Goal: Task Accomplishment & Management: Manage account settings

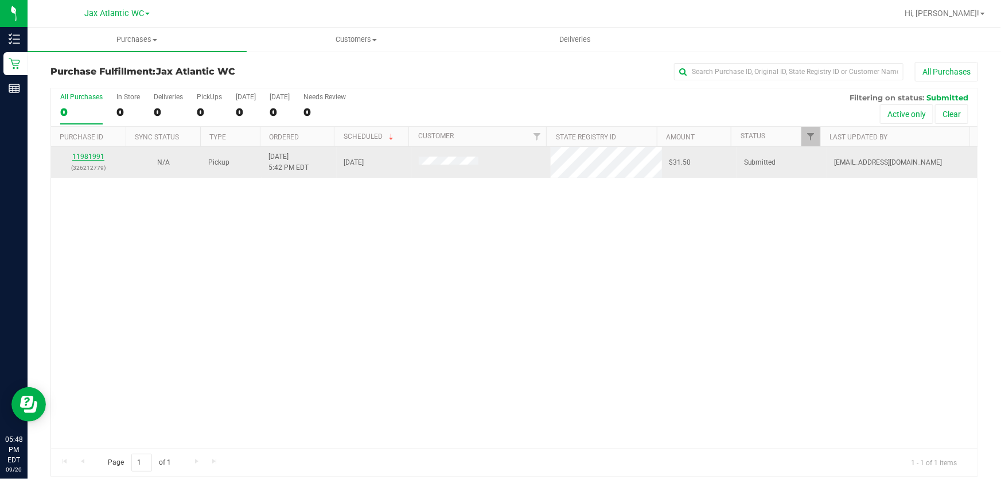
click at [78, 156] on link "11981991" at bounding box center [88, 157] width 32 height 8
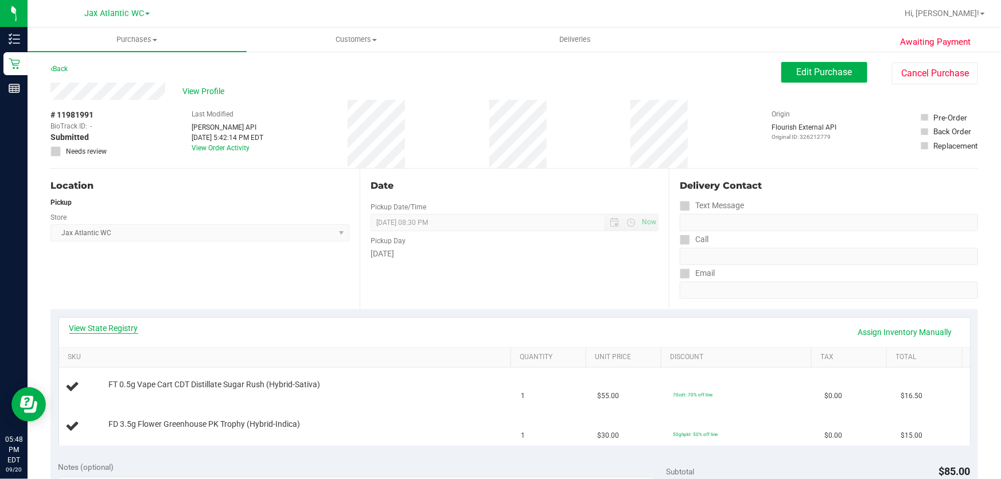
click at [99, 323] on link "View State Registry" at bounding box center [103, 328] width 69 height 11
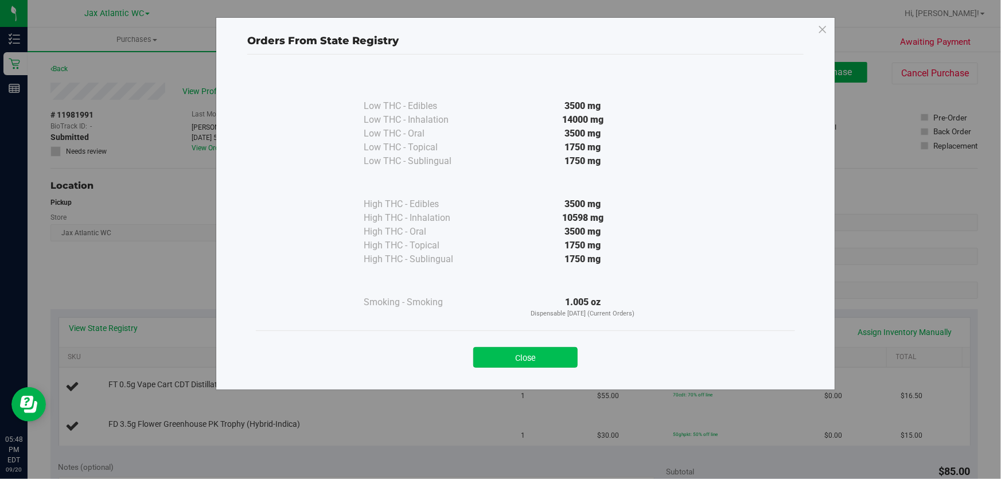
click at [559, 353] on button "Close" at bounding box center [525, 357] width 104 height 21
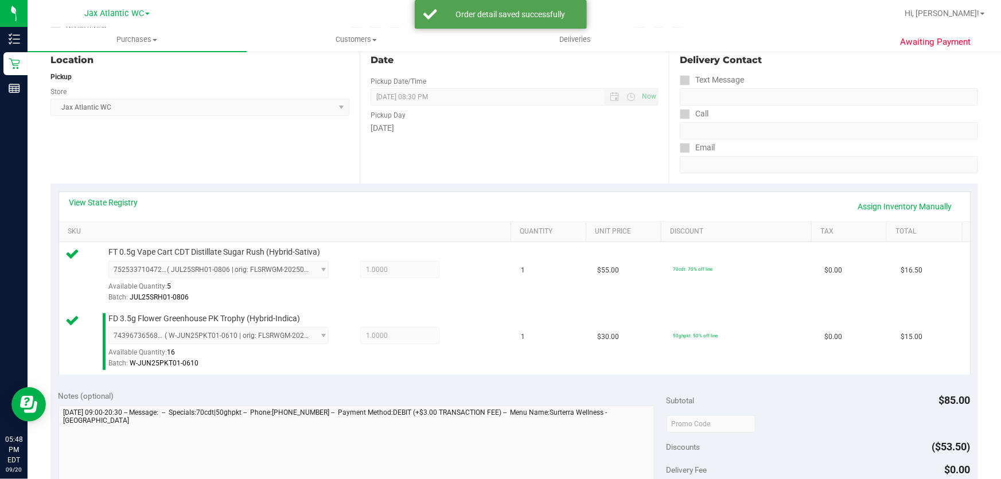
scroll to position [208, 0]
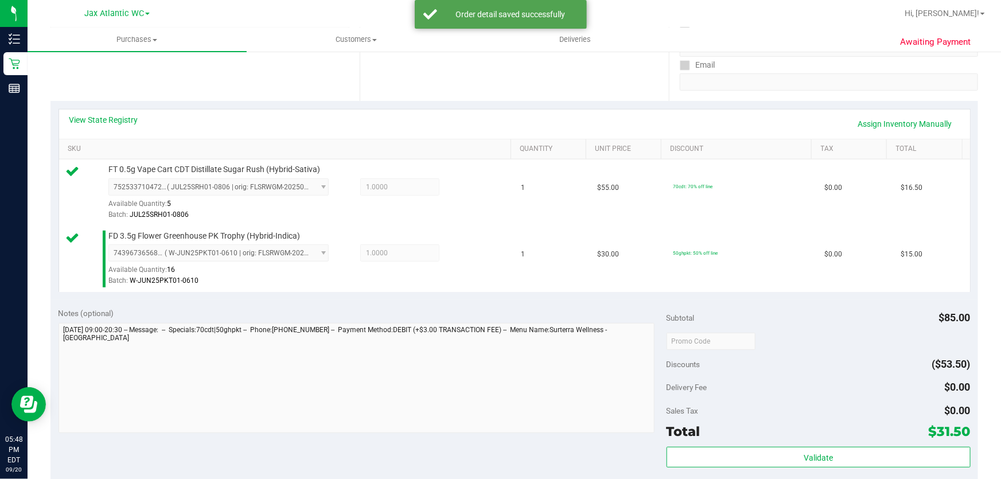
click at [909, 468] on div "Validate" at bounding box center [819, 473] width 304 height 52
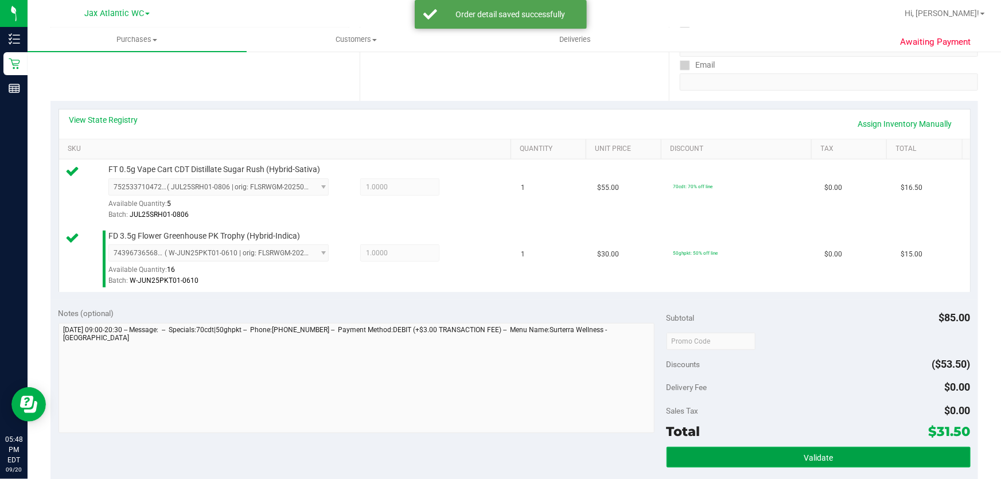
click at [869, 453] on button "Validate" at bounding box center [819, 457] width 304 height 21
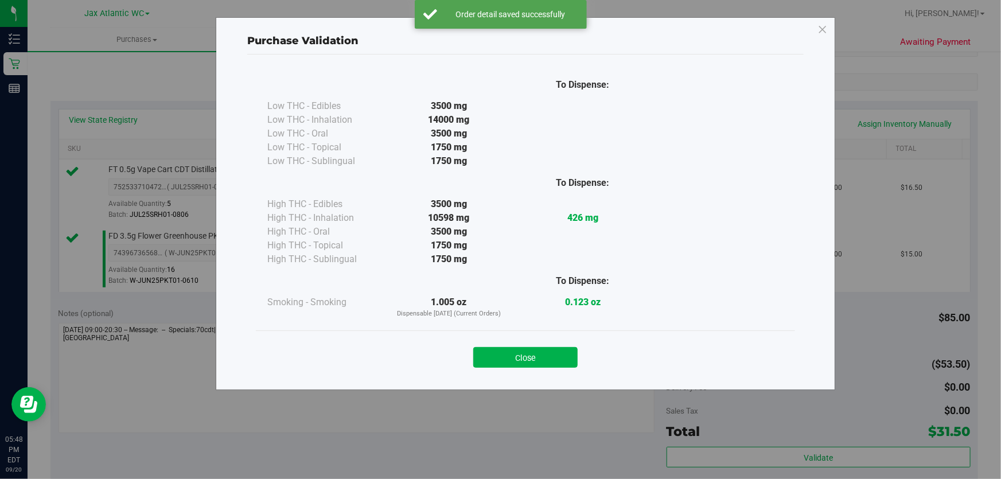
click at [493, 341] on div "Close" at bounding box center [526, 354] width 522 height 29
click at [509, 353] on button "Close" at bounding box center [525, 357] width 104 height 21
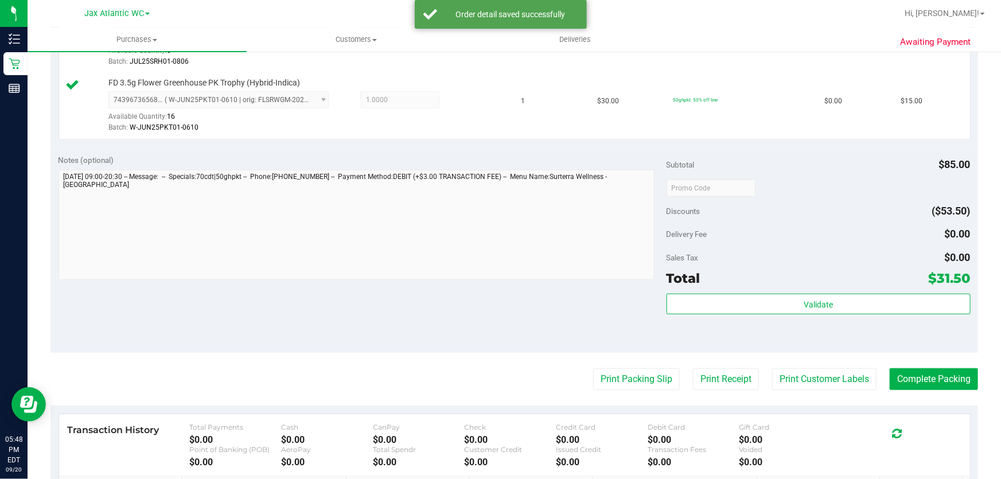
scroll to position [365, 0]
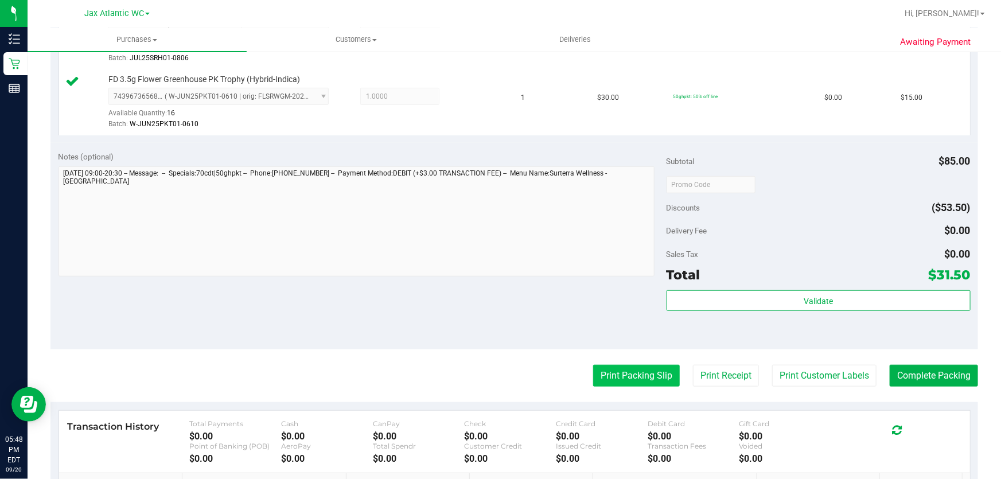
click at [654, 379] on button "Print Packing Slip" at bounding box center [636, 376] width 87 height 22
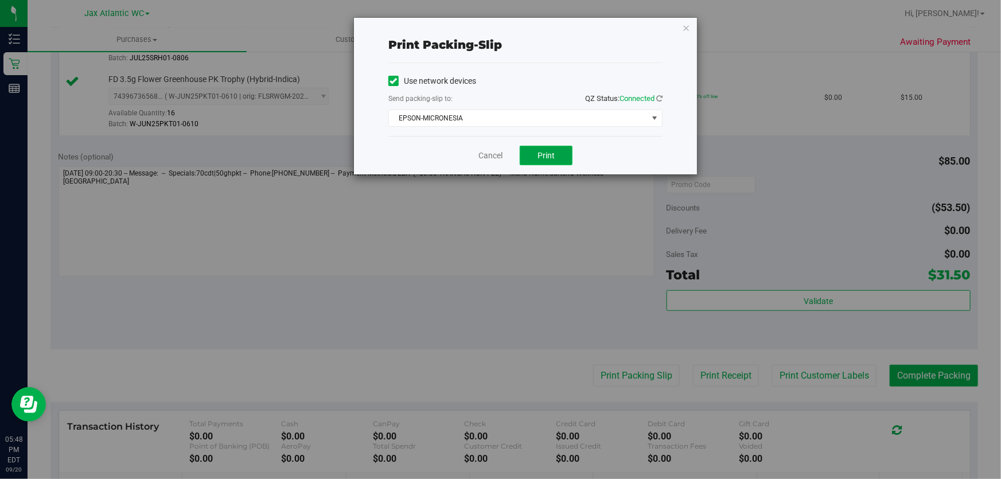
click at [534, 160] on button "Print" at bounding box center [546, 156] width 53 height 20
click at [486, 154] on link "Cancel" at bounding box center [491, 156] width 24 height 12
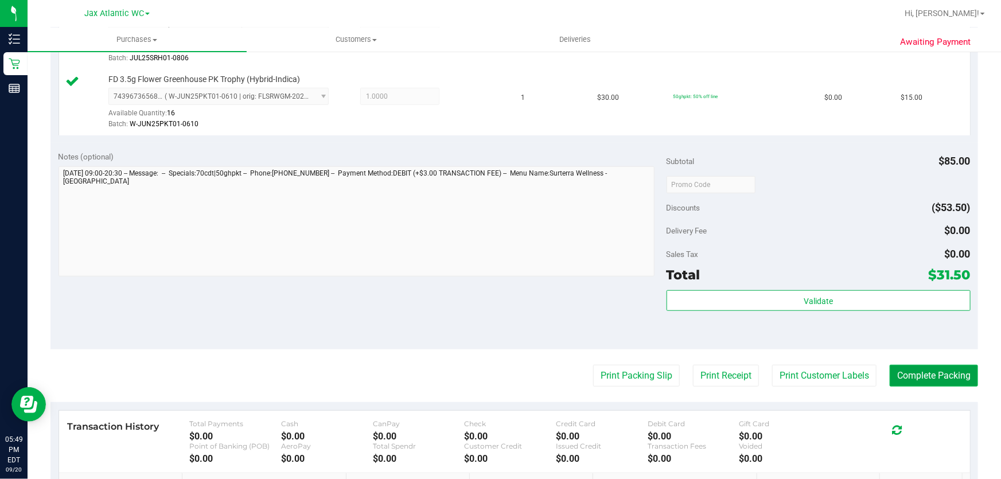
click at [895, 374] on button "Complete Packing" at bounding box center [934, 376] width 88 height 22
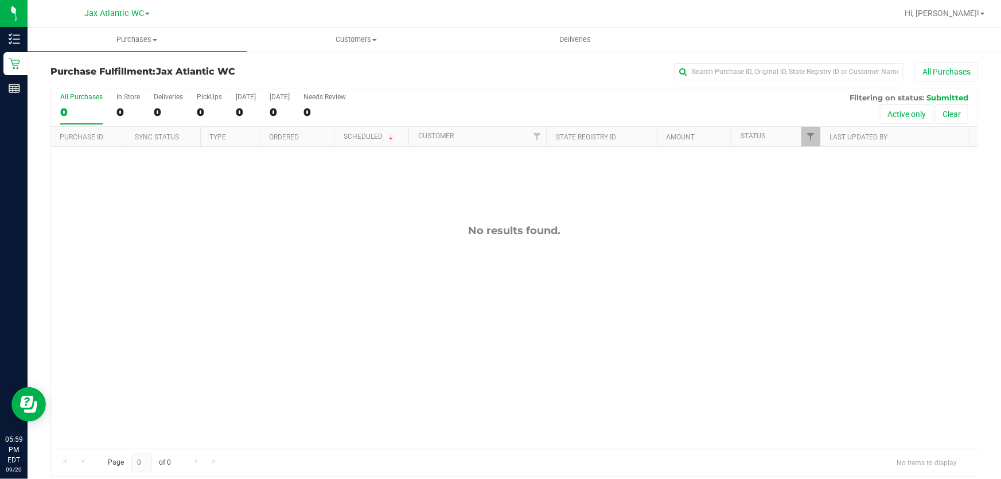
click at [419, 345] on div "No results found." at bounding box center [514, 336] width 927 height 379
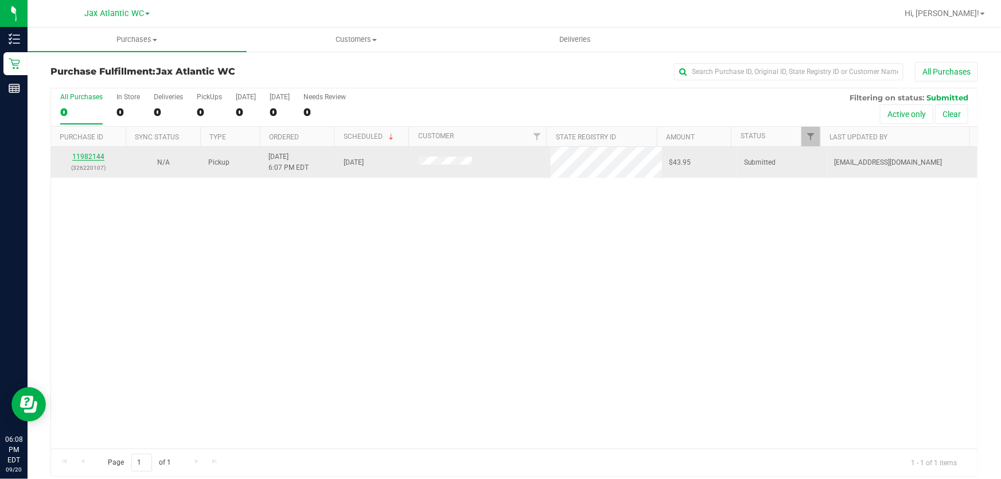
click at [91, 155] on link "11982144" at bounding box center [88, 157] width 32 height 8
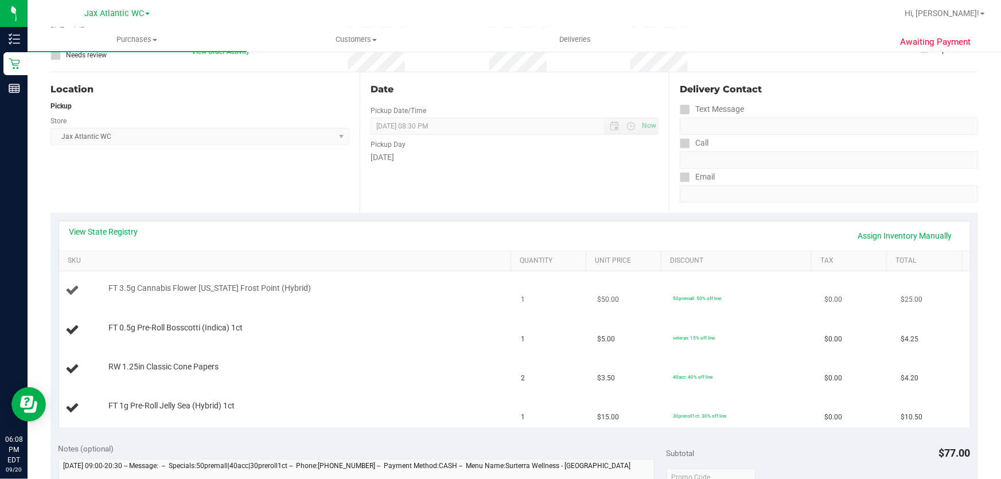
scroll to position [104, 0]
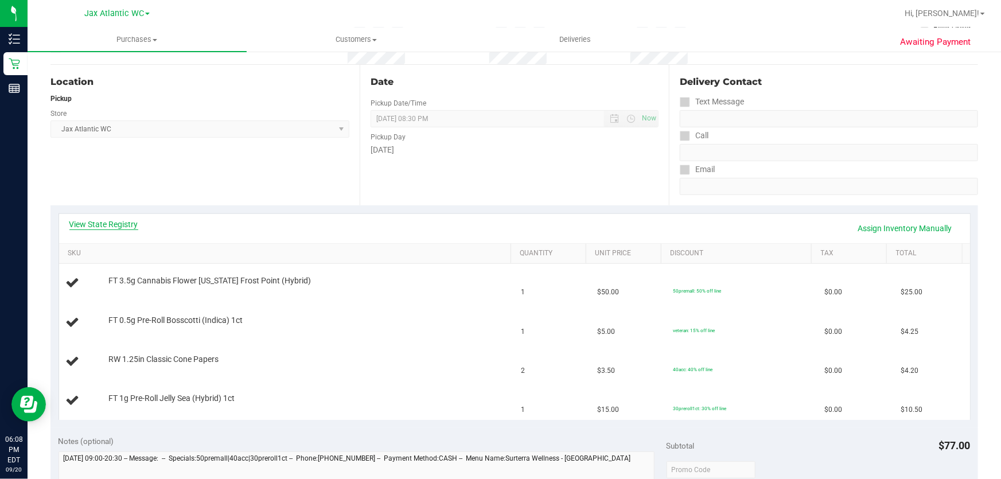
click at [113, 228] on link "View State Registry" at bounding box center [103, 224] width 69 height 11
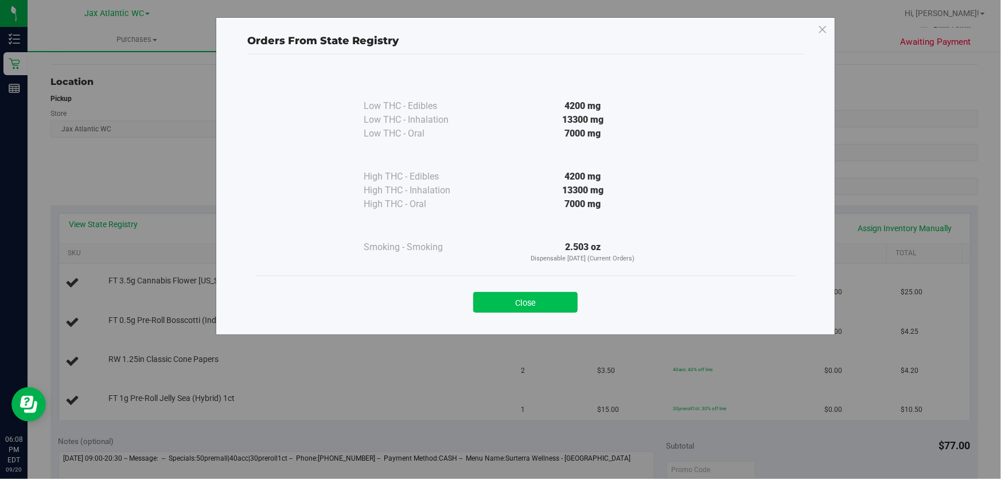
click at [546, 298] on button "Close" at bounding box center [525, 302] width 104 height 21
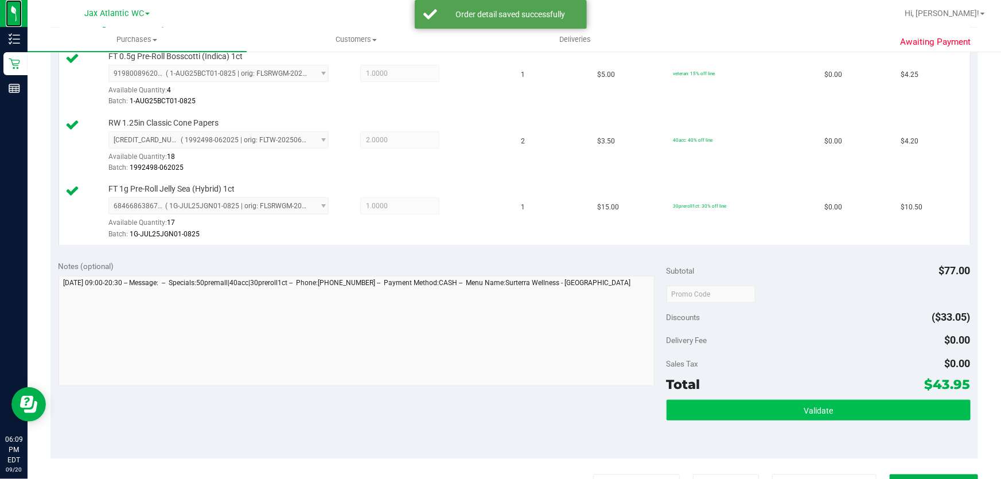
scroll to position [469, 0]
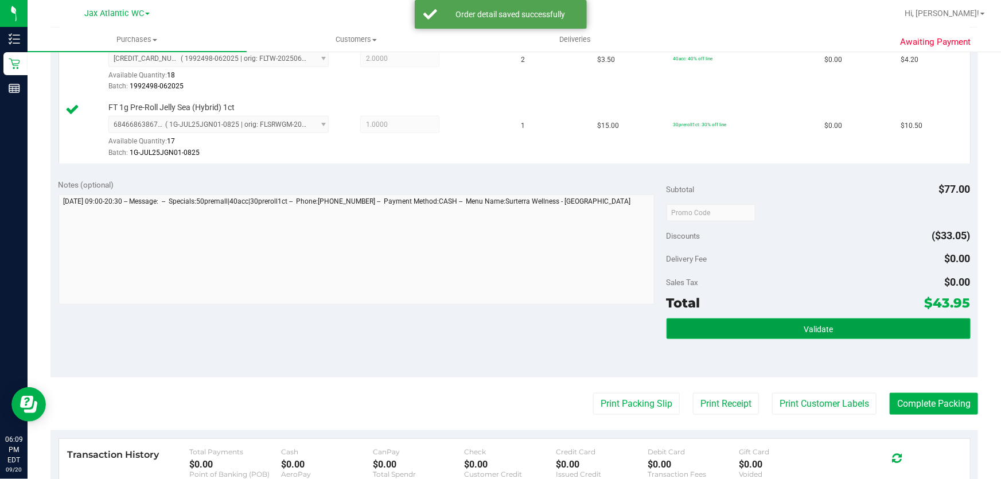
click at [843, 325] on button "Validate" at bounding box center [819, 328] width 304 height 21
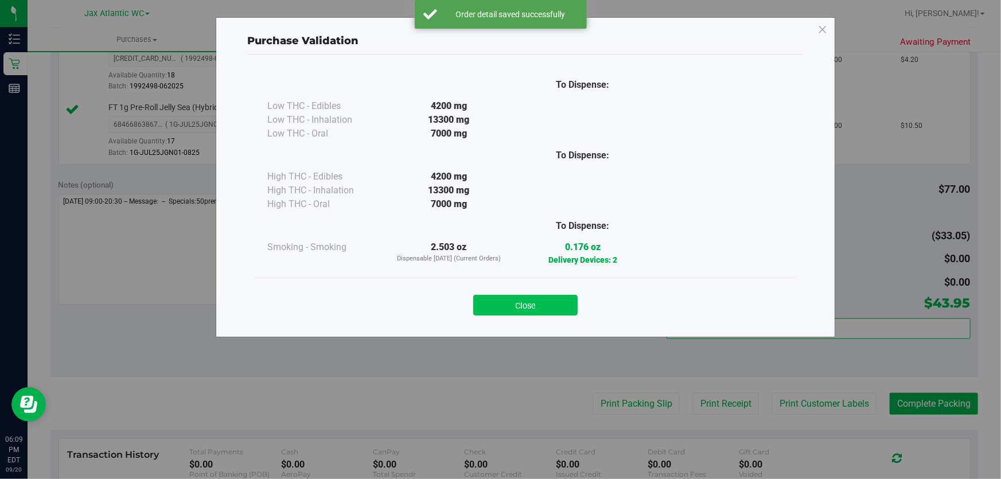
click at [547, 311] on button "Close" at bounding box center [525, 305] width 104 height 21
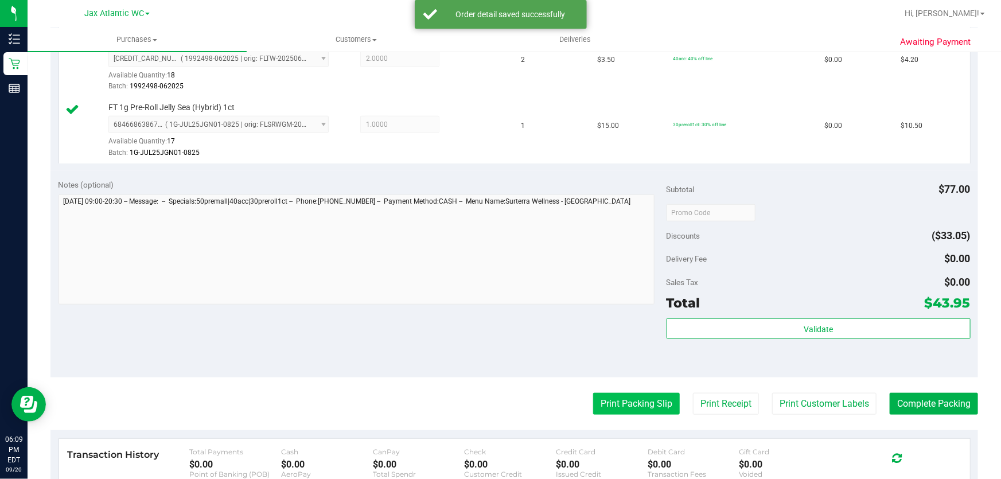
click at [627, 401] on button "Print Packing Slip" at bounding box center [636, 404] width 87 height 22
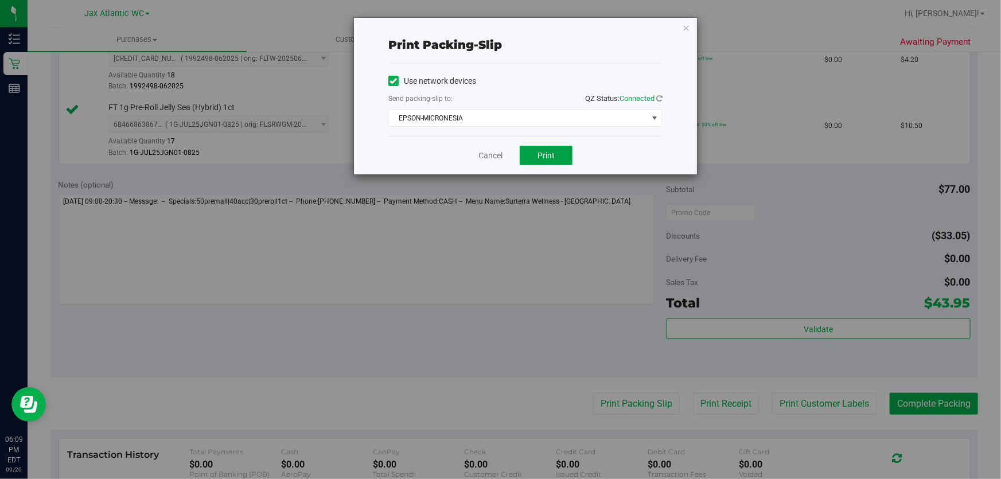
click at [568, 149] on button "Print" at bounding box center [546, 156] width 53 height 20
click at [492, 156] on link "Cancel" at bounding box center [491, 156] width 24 height 12
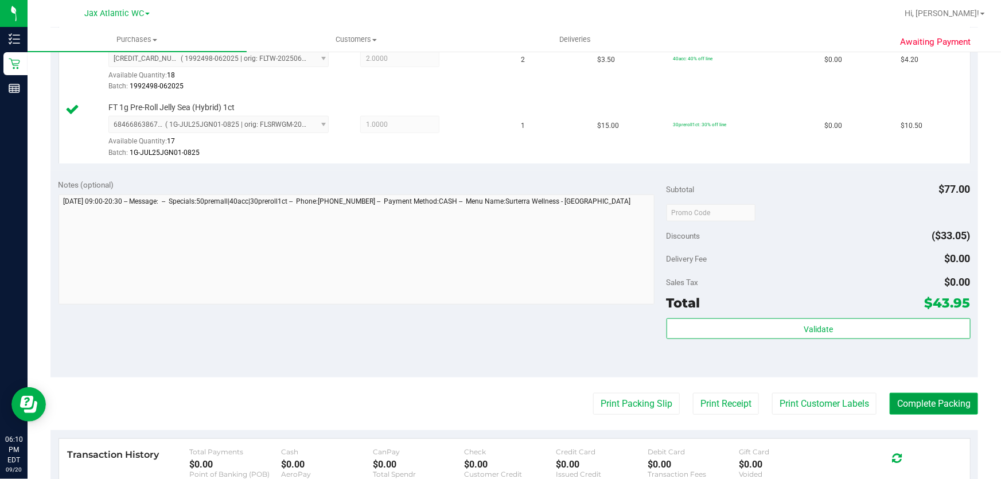
click at [953, 399] on button "Complete Packing" at bounding box center [934, 404] width 88 height 22
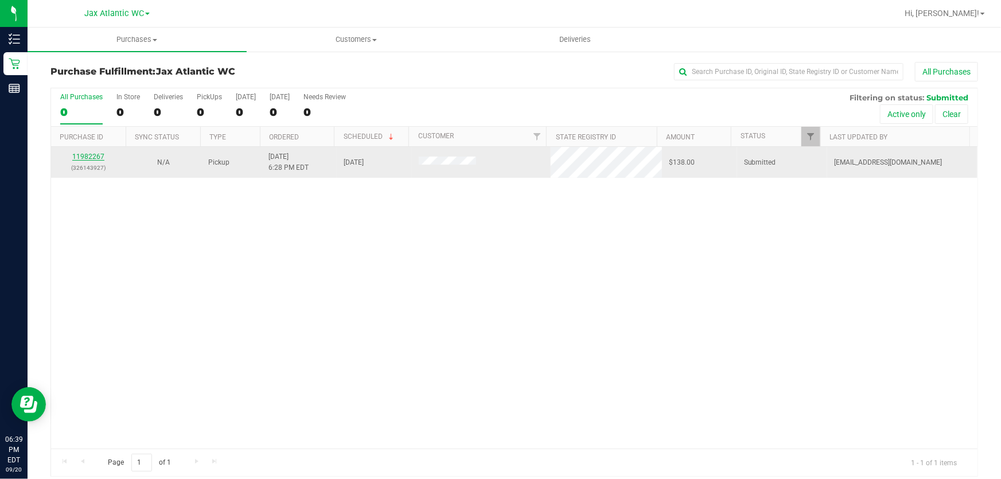
click at [81, 156] on link "11982267" at bounding box center [88, 157] width 32 height 8
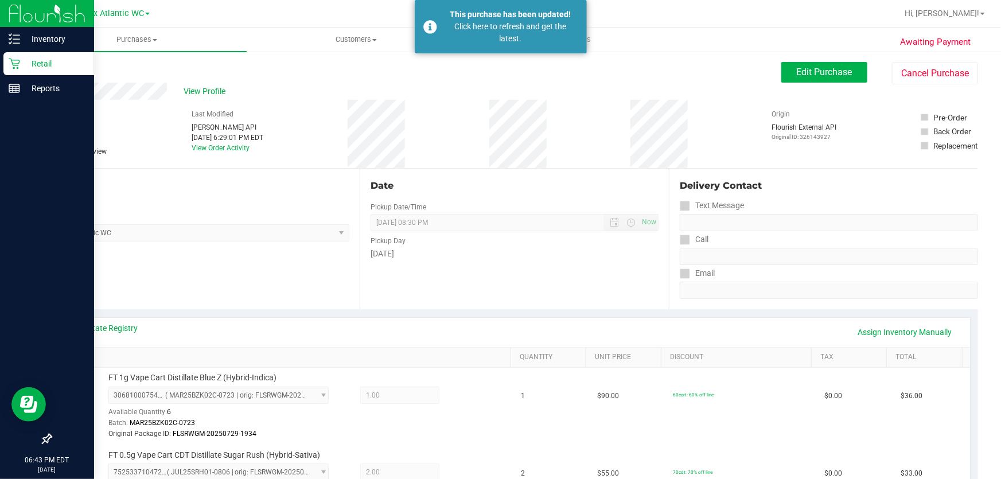
click at [24, 57] on p "Retail" at bounding box center [54, 64] width 69 height 14
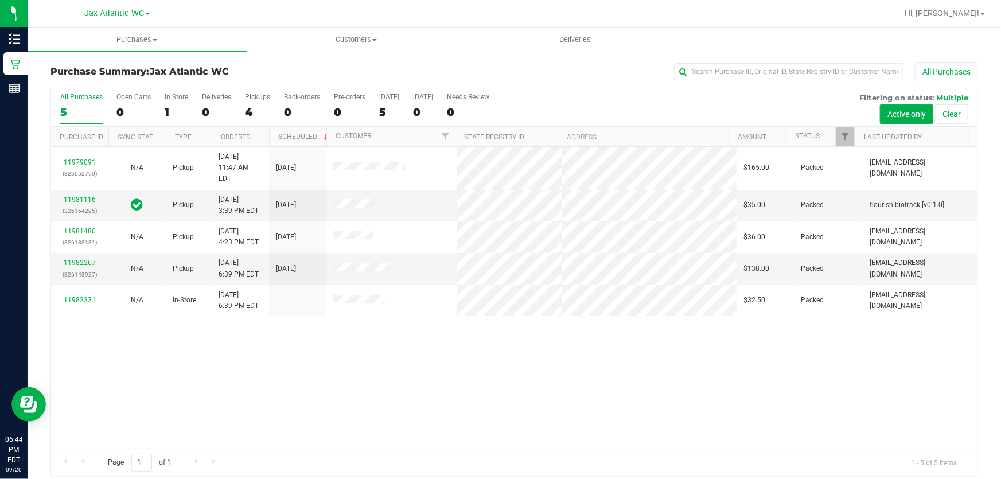
click at [410, 367] on div "11979091 (326052790) N/A Pickup 9/20/2025 11:47 AM EDT 9/20/2025 $165.00 Packed…" at bounding box center [514, 298] width 927 height 302
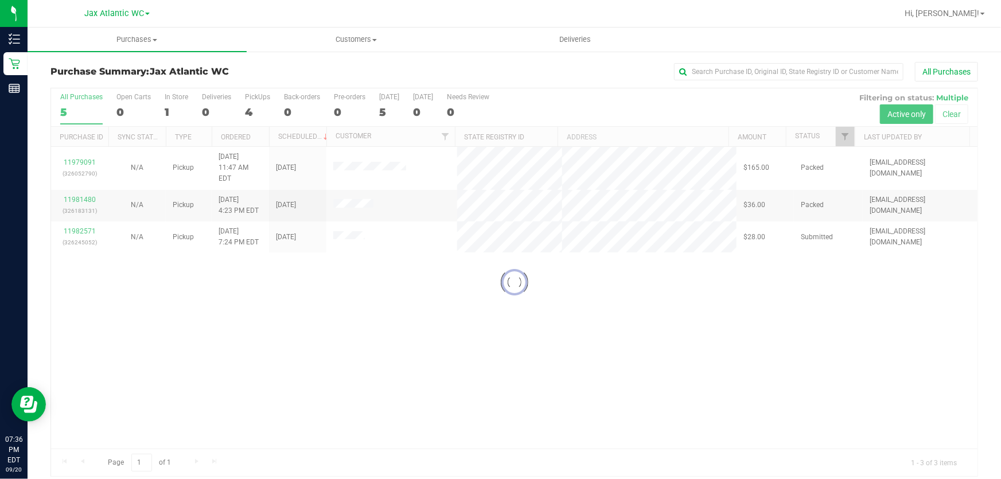
click at [86, 219] on div at bounding box center [514, 282] width 927 height 388
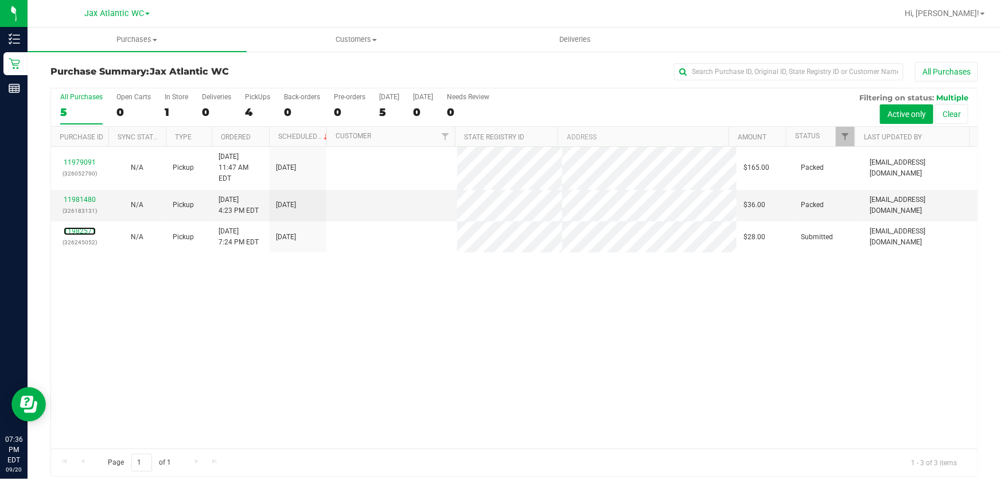
click at [86, 227] on link "11982571" at bounding box center [80, 231] width 32 height 8
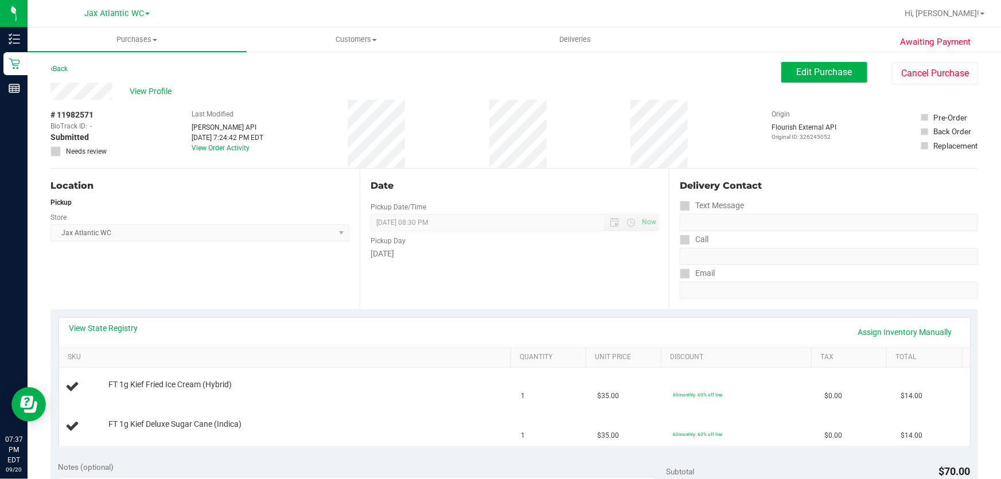
click at [105, 321] on div "View State Registry Assign Inventory Manually" at bounding box center [514, 332] width 911 height 29
click at [107, 328] on link "View State Registry" at bounding box center [103, 328] width 69 height 11
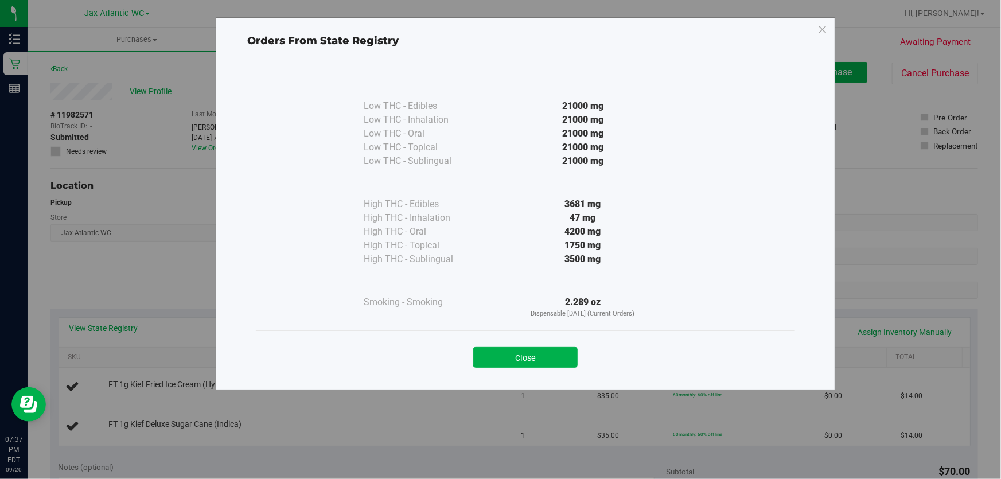
click at [504, 348] on button "Close" at bounding box center [525, 357] width 104 height 21
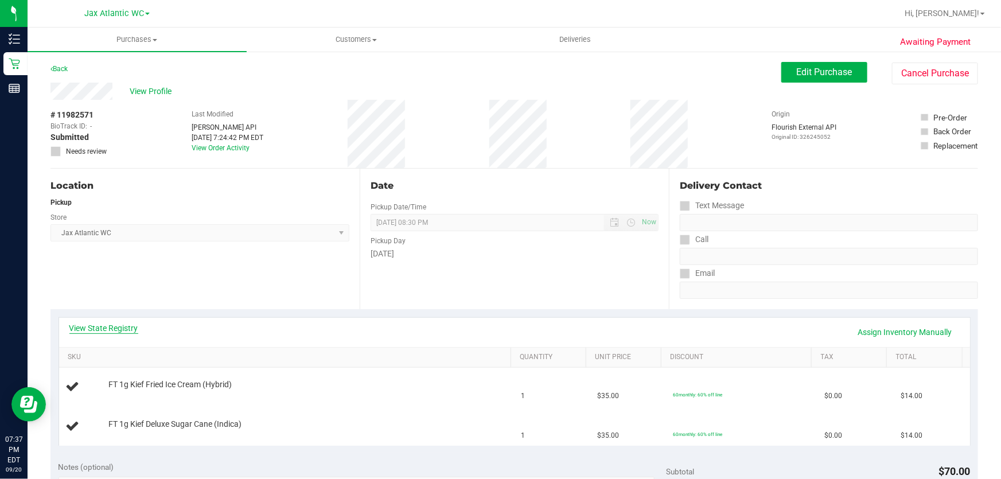
click at [110, 333] on link "View State Registry" at bounding box center [103, 328] width 69 height 11
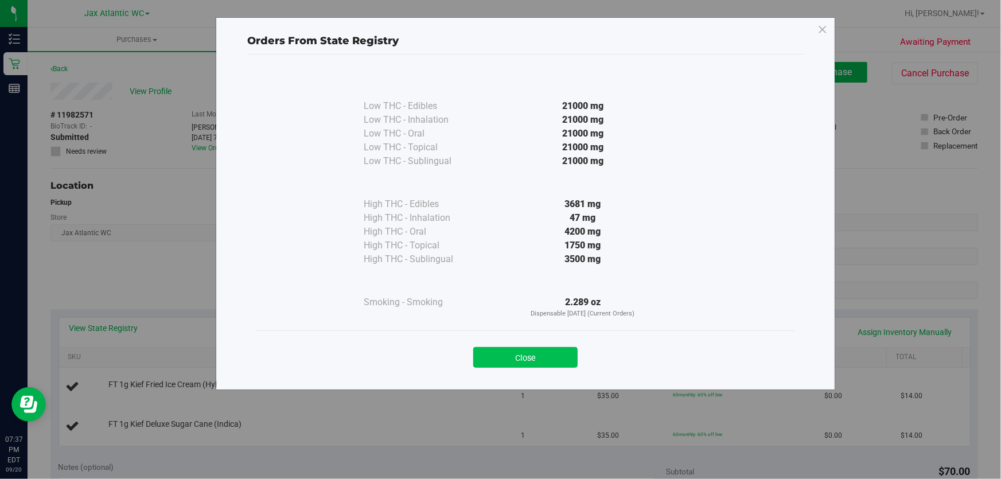
click at [536, 352] on button "Close" at bounding box center [525, 357] width 104 height 21
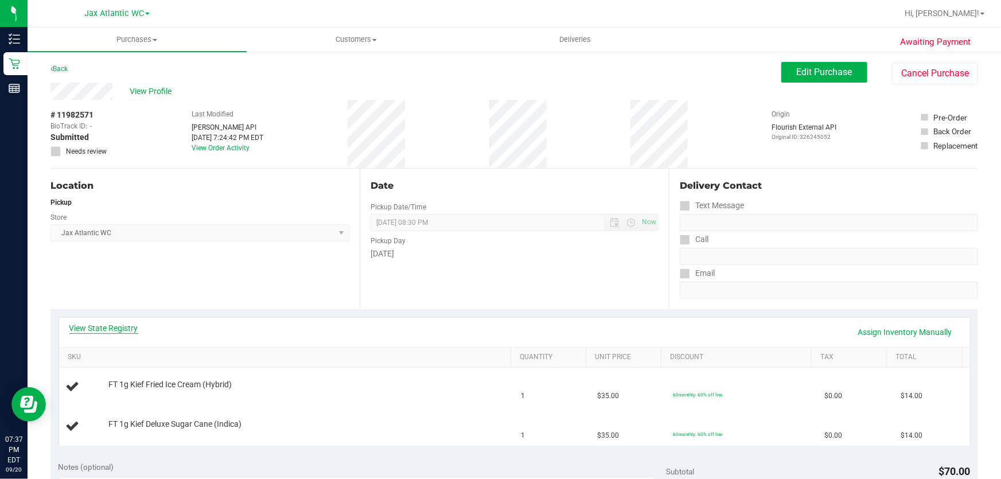
click at [127, 332] on link "View State Registry" at bounding box center [103, 328] width 69 height 11
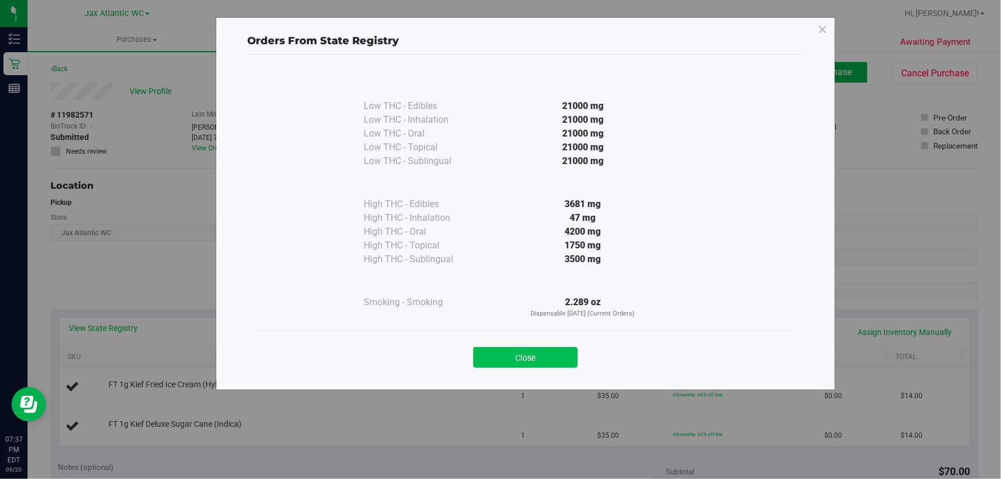
click at [544, 356] on button "Close" at bounding box center [525, 357] width 104 height 21
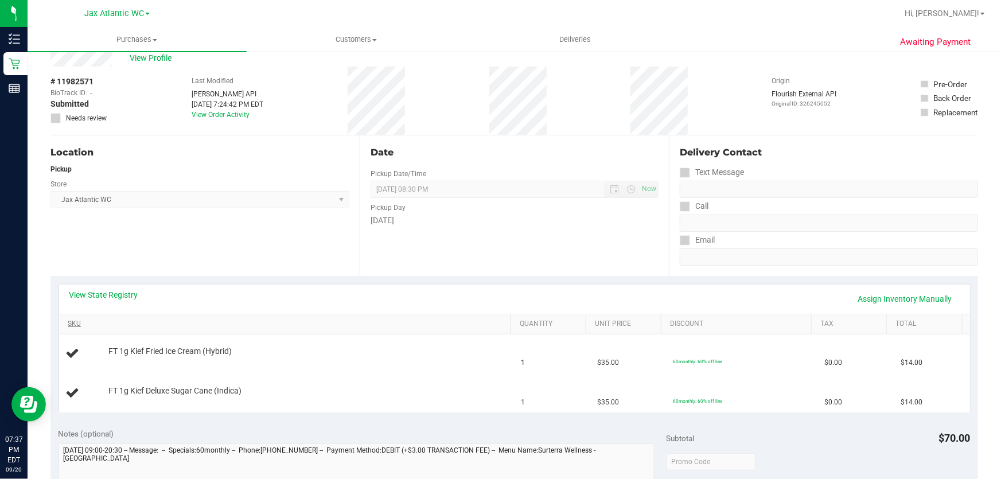
scroll to position [52, 0]
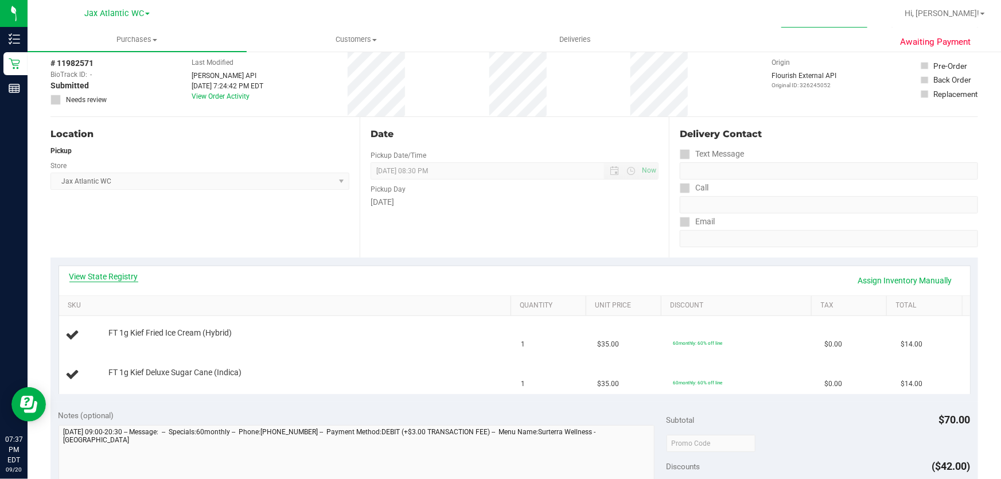
click at [95, 277] on link "View State Registry" at bounding box center [103, 276] width 69 height 11
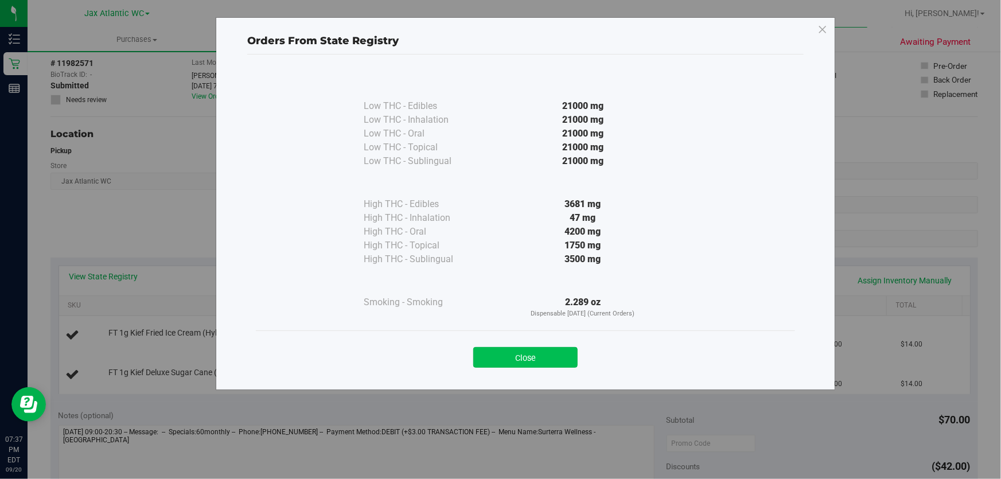
click at [520, 355] on button "Close" at bounding box center [525, 357] width 104 height 21
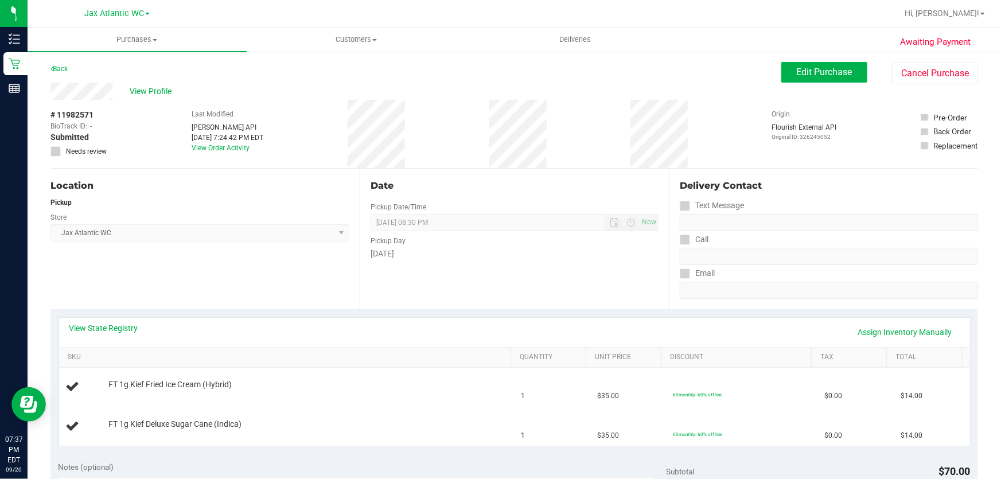
scroll to position [0, 0]
click at [107, 333] on link "View State Registry" at bounding box center [103, 328] width 69 height 11
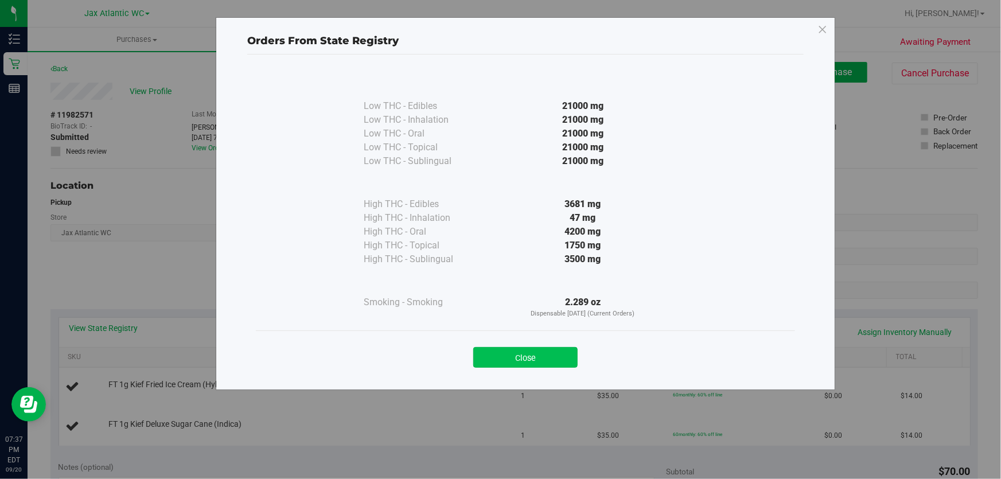
click at [501, 364] on button "Close" at bounding box center [525, 357] width 104 height 21
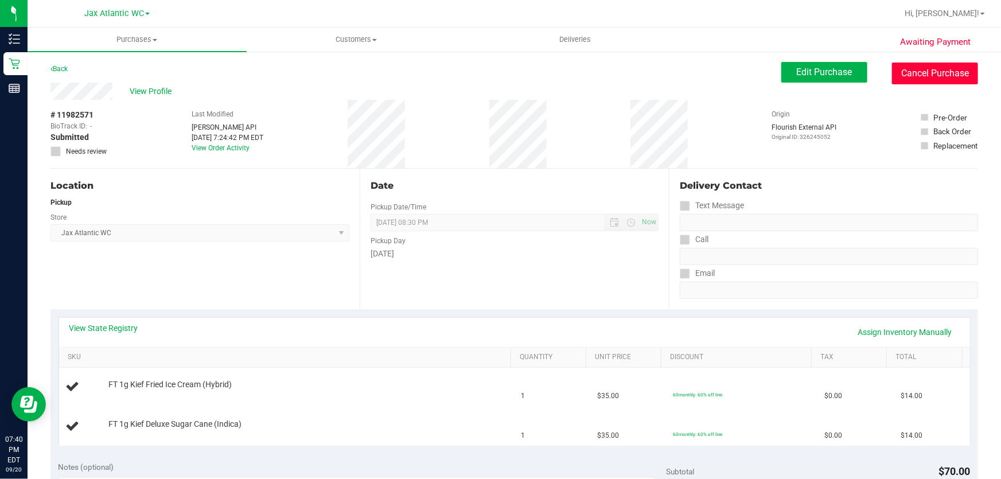
click at [924, 67] on button "Cancel Purchase" at bounding box center [935, 74] width 86 height 22
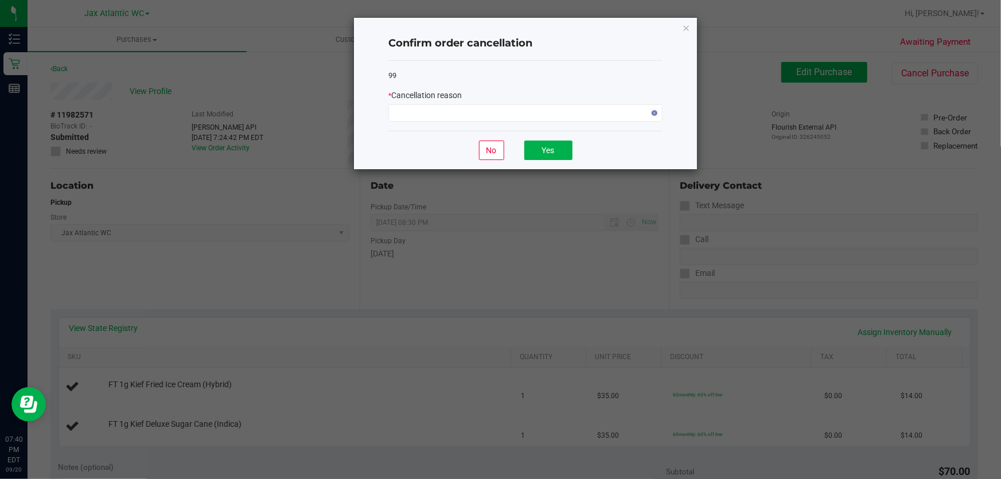
click at [426, 95] on span "Cancellation reason" at bounding box center [426, 95] width 71 height 9
click at [423, 109] on span at bounding box center [518, 113] width 259 height 16
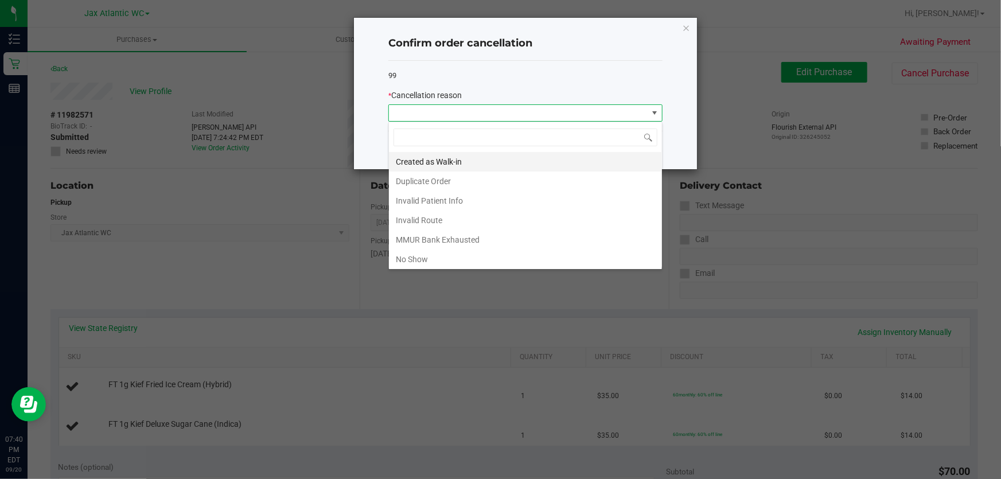
click at [471, 166] on li "Created as Walk-in" at bounding box center [525, 162] width 273 height 20
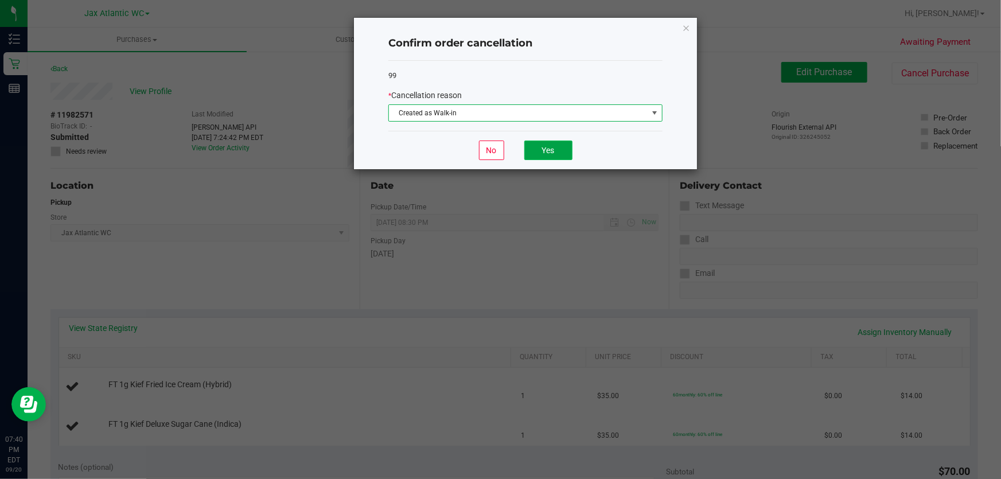
click at [557, 158] on button "Yes" at bounding box center [549, 151] width 48 height 20
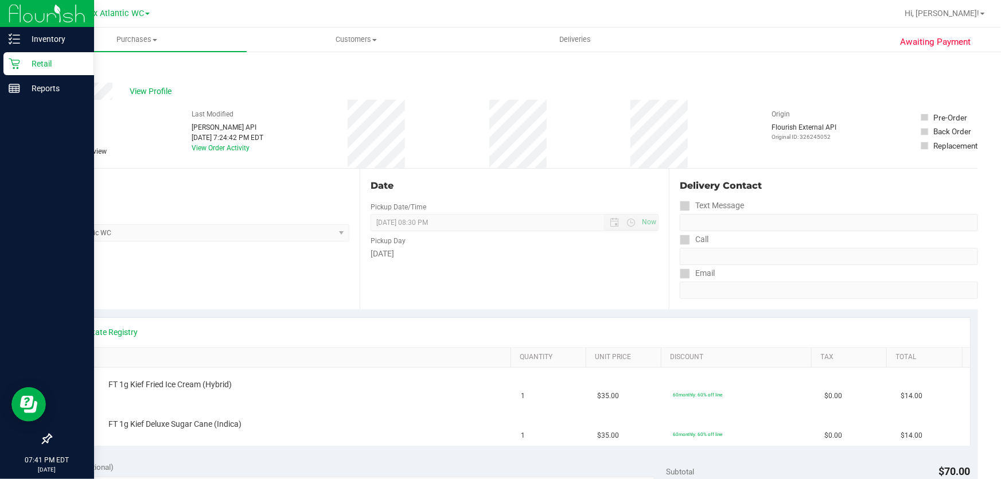
click at [23, 60] on p "Retail" at bounding box center [54, 64] width 69 height 14
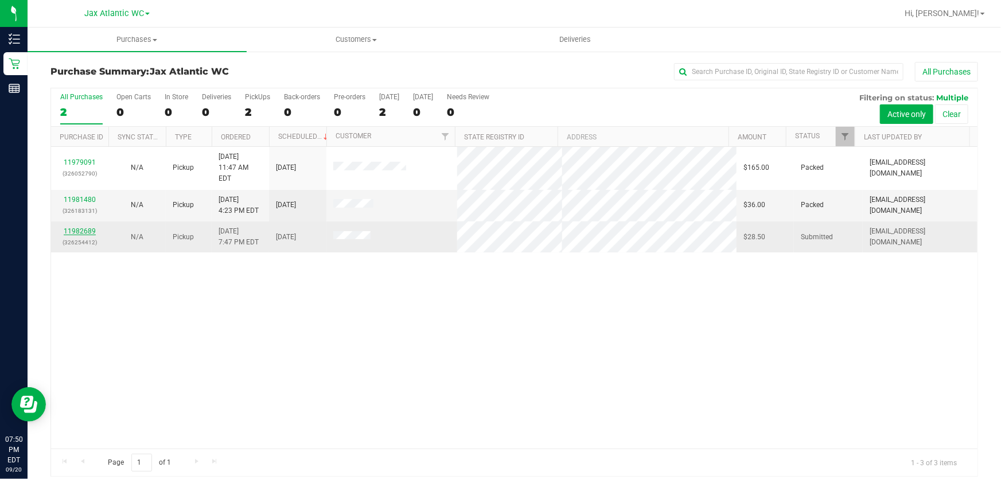
click at [83, 227] on link "11982689" at bounding box center [80, 231] width 32 height 8
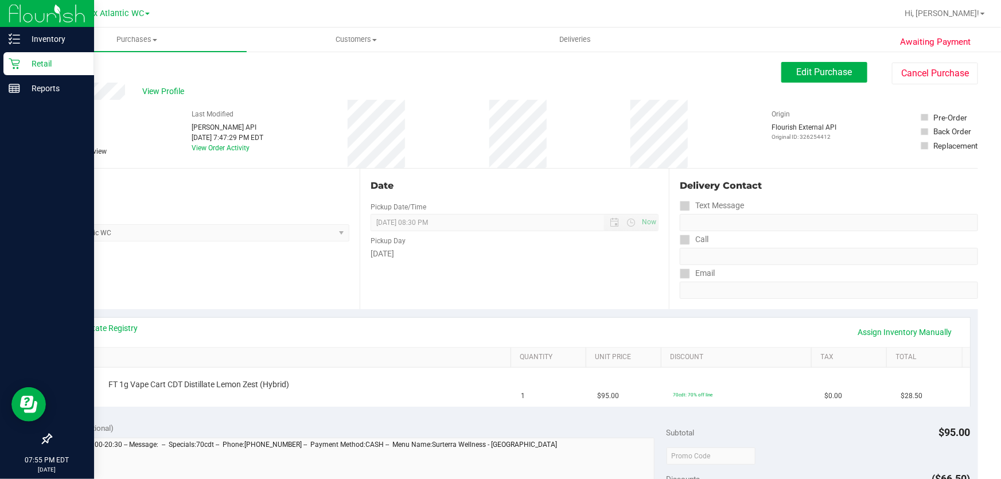
click at [20, 63] on p "Retail" at bounding box center [54, 64] width 69 height 14
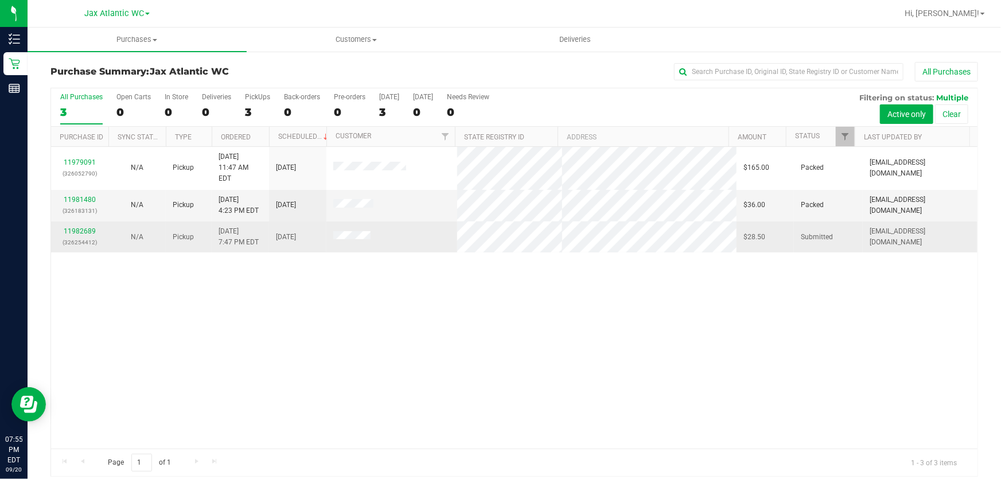
click at [71, 237] on p "(326254412)" at bounding box center [80, 242] width 44 height 11
click at [72, 227] on link "11982689" at bounding box center [80, 231] width 32 height 8
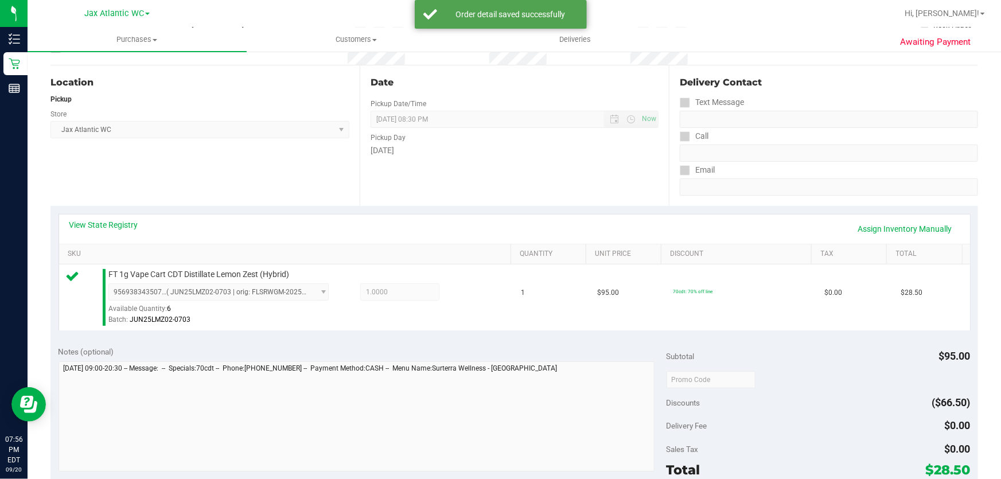
scroll to position [208, 0]
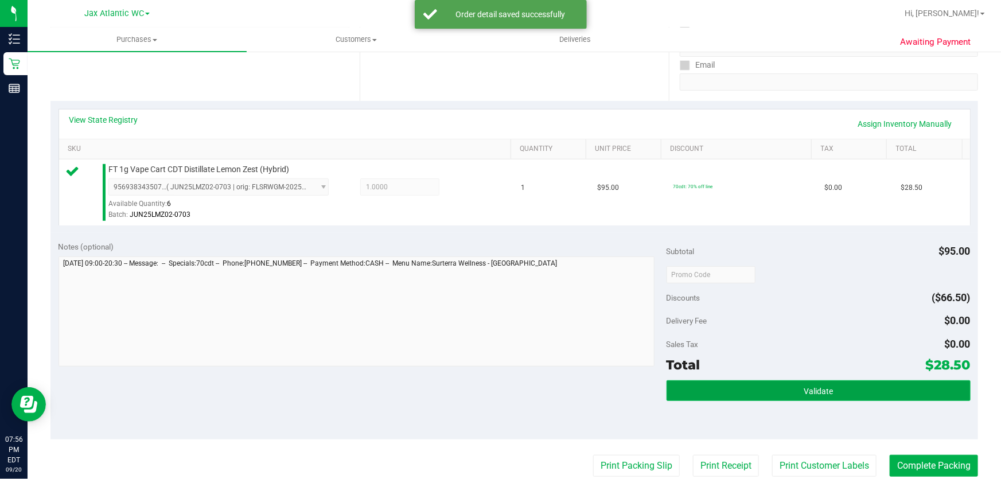
click at [804, 392] on span "Validate" at bounding box center [818, 391] width 29 height 9
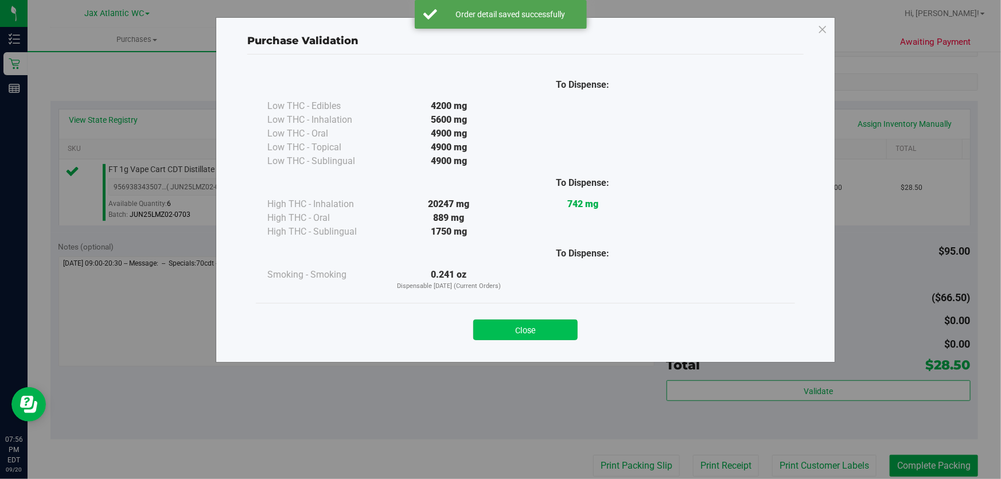
click at [554, 326] on button "Close" at bounding box center [525, 330] width 104 height 21
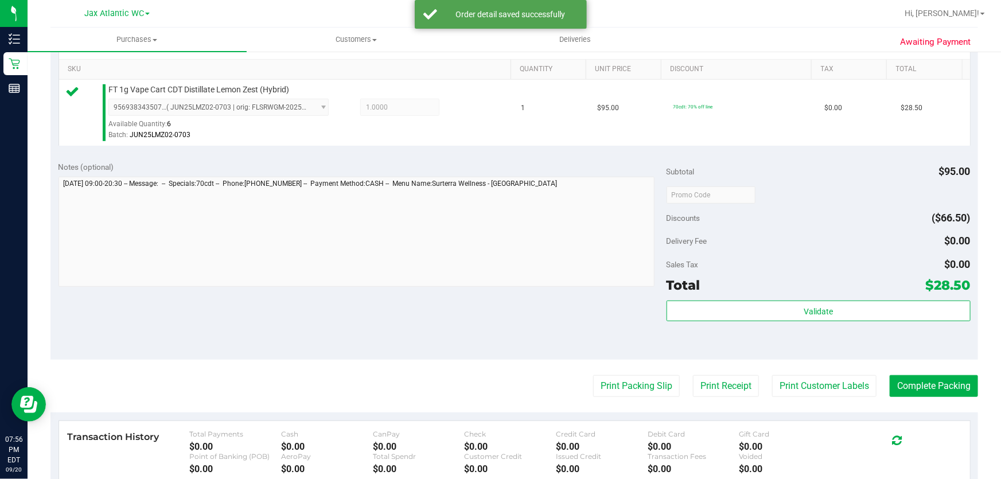
scroll to position [365, 0]
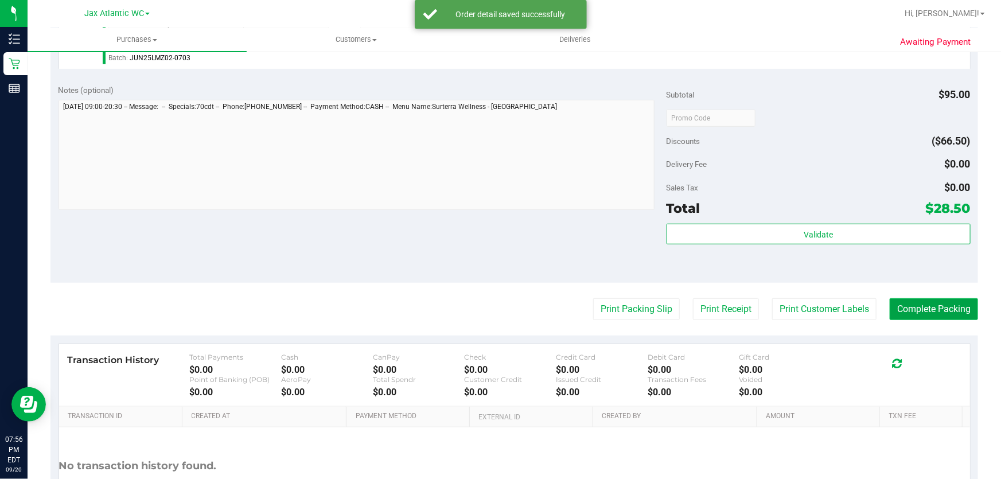
click at [931, 309] on button "Complete Packing" at bounding box center [934, 309] width 88 height 22
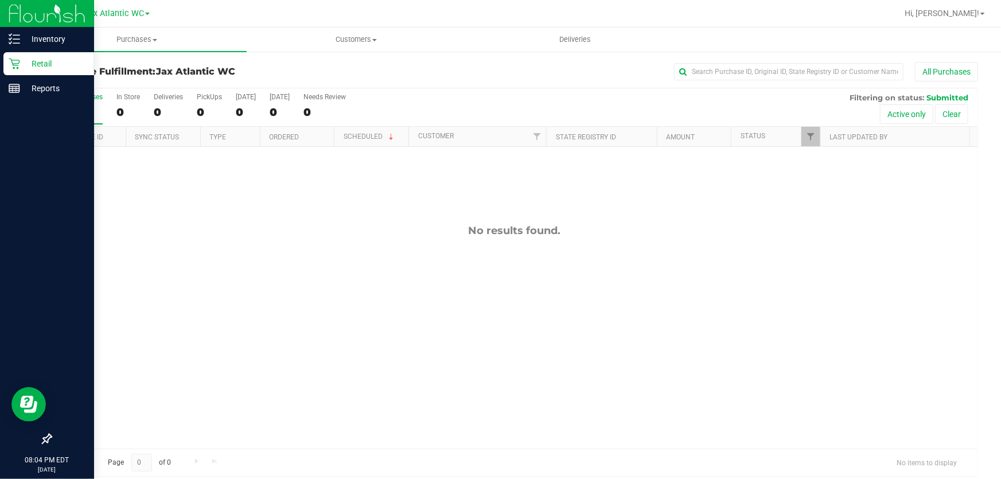
click at [13, 71] on div "Retail" at bounding box center [48, 63] width 91 height 23
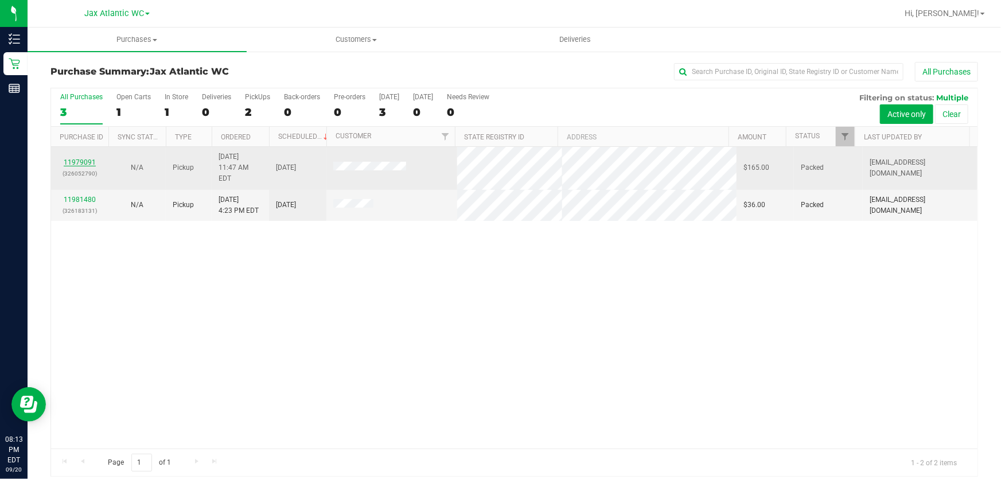
click at [91, 158] on link "11979091" at bounding box center [80, 162] width 32 height 8
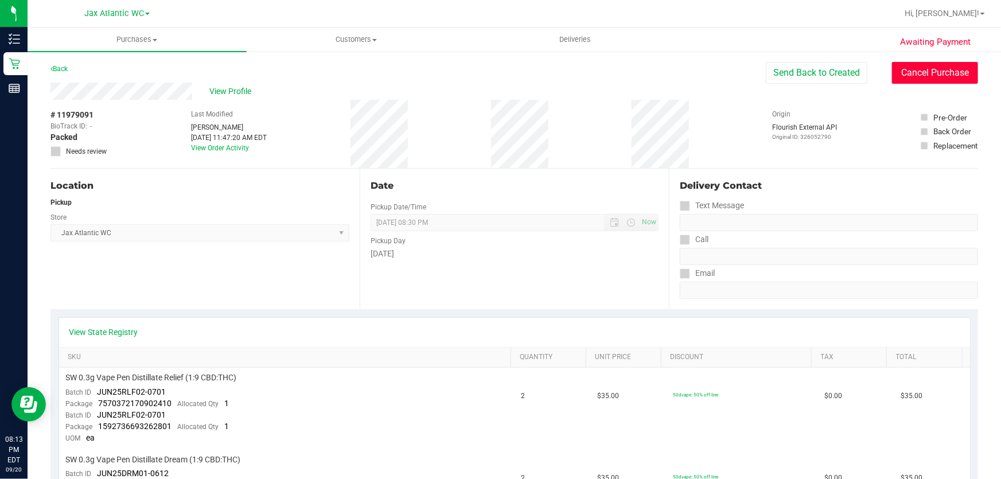
click at [929, 81] on button "Cancel Purchase" at bounding box center [935, 73] width 86 height 22
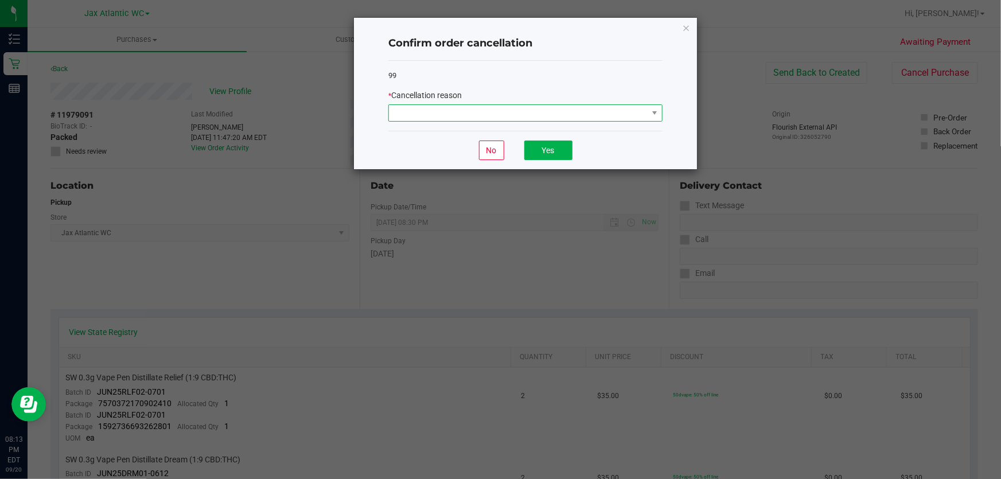
click at [483, 105] on span at bounding box center [518, 113] width 259 height 16
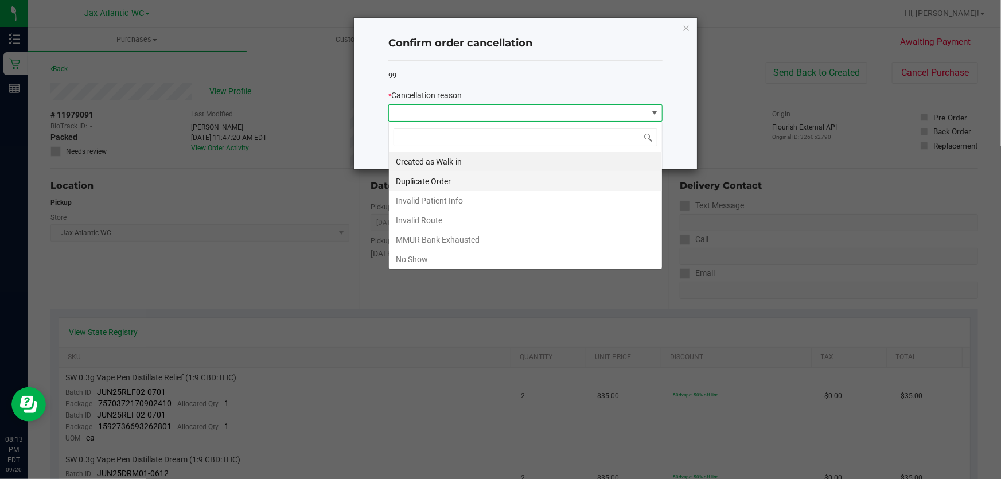
scroll to position [17, 274]
click at [401, 257] on li "No Show" at bounding box center [525, 260] width 273 height 20
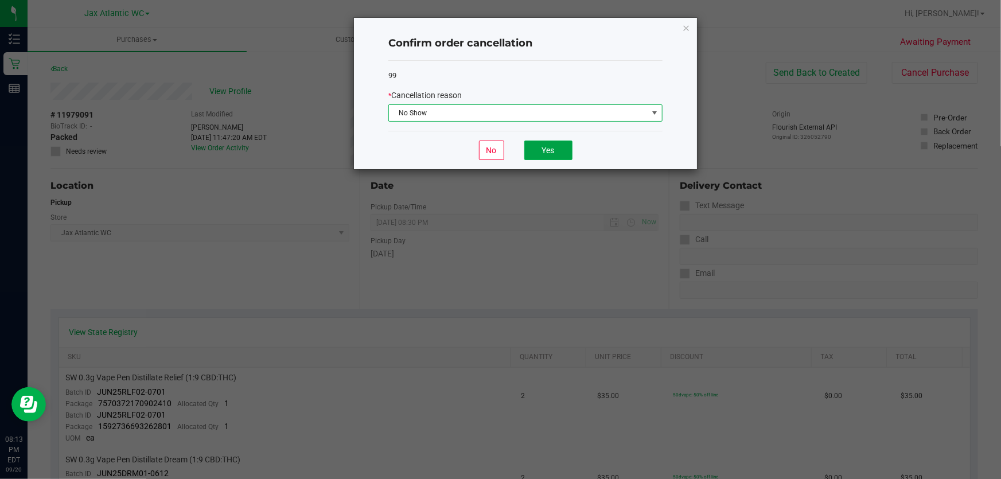
drag, startPoint x: 528, startPoint y: 152, endPoint x: 477, endPoint y: 138, distance: 52.3
click at [529, 152] on button "Yes" at bounding box center [549, 151] width 48 height 20
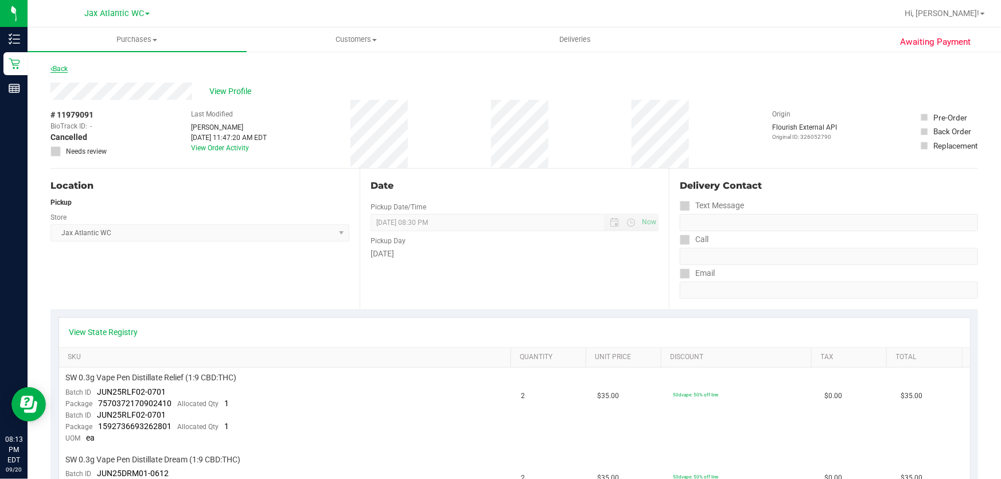
click at [61, 71] on link "Back" at bounding box center [58, 69] width 17 height 8
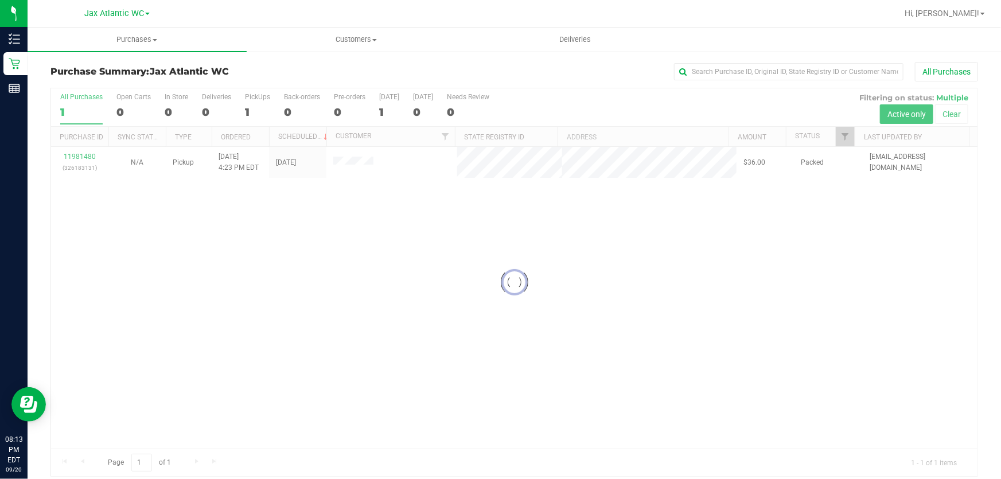
click at [89, 157] on div at bounding box center [514, 282] width 927 height 388
click at [89, 157] on link "11981480" at bounding box center [80, 157] width 32 height 8
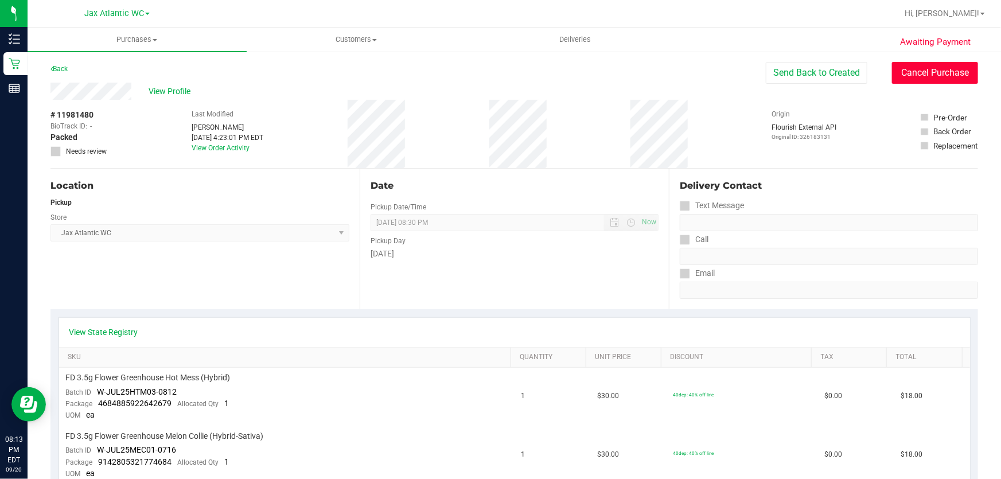
click at [964, 68] on button "Cancel Purchase" at bounding box center [935, 73] width 86 height 22
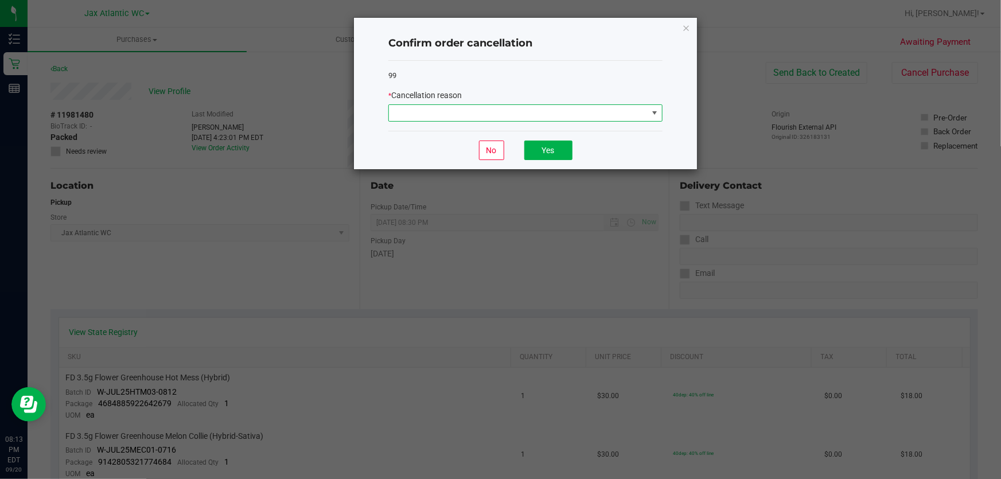
click at [498, 107] on span at bounding box center [518, 113] width 259 height 16
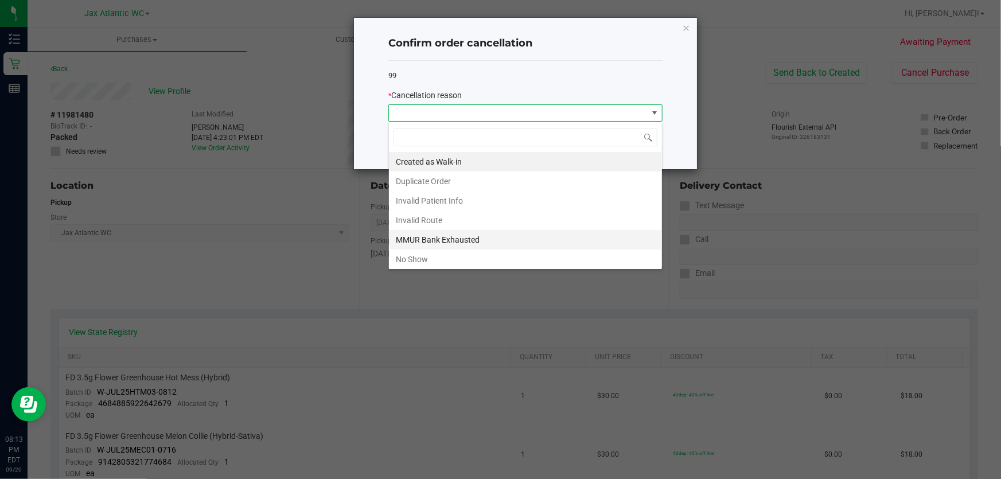
scroll to position [17, 274]
click at [448, 258] on li "No Show" at bounding box center [525, 260] width 273 height 20
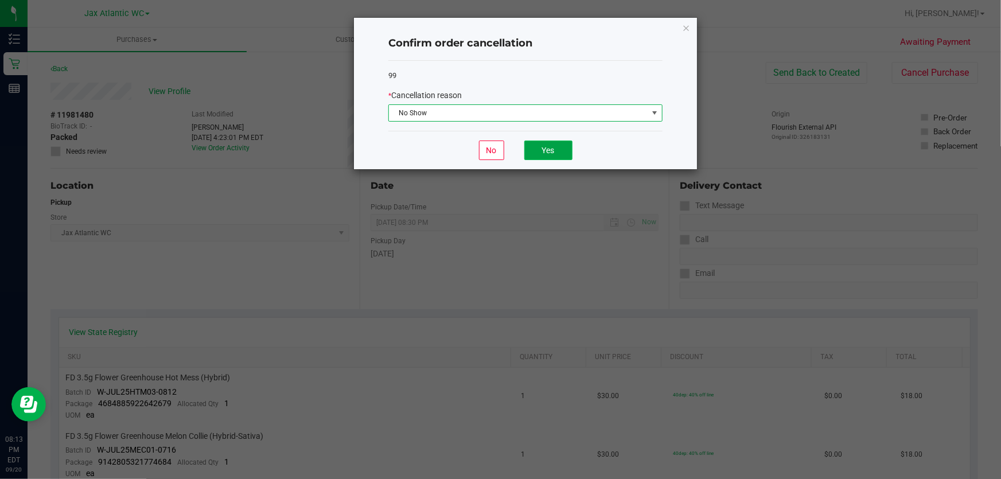
click at [530, 152] on button "Yes" at bounding box center [549, 151] width 48 height 20
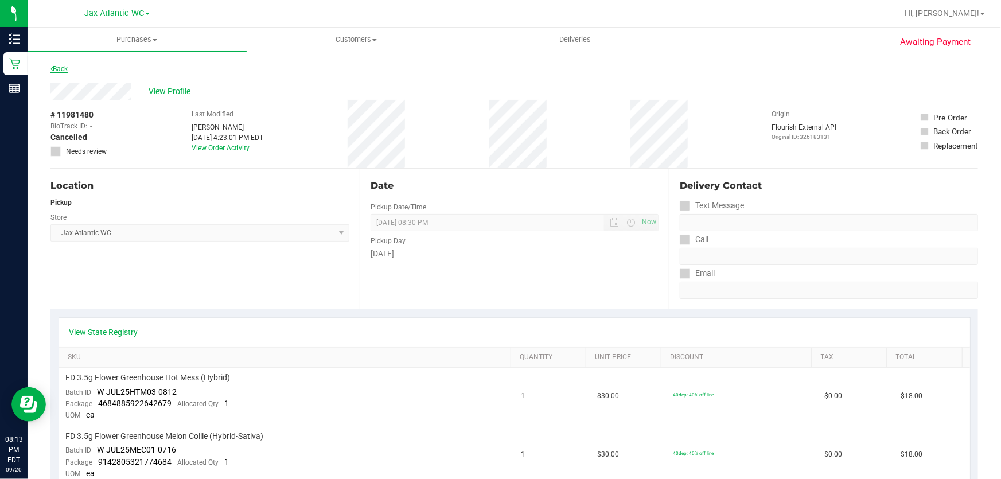
click at [55, 71] on link "Back" at bounding box center [58, 69] width 17 height 8
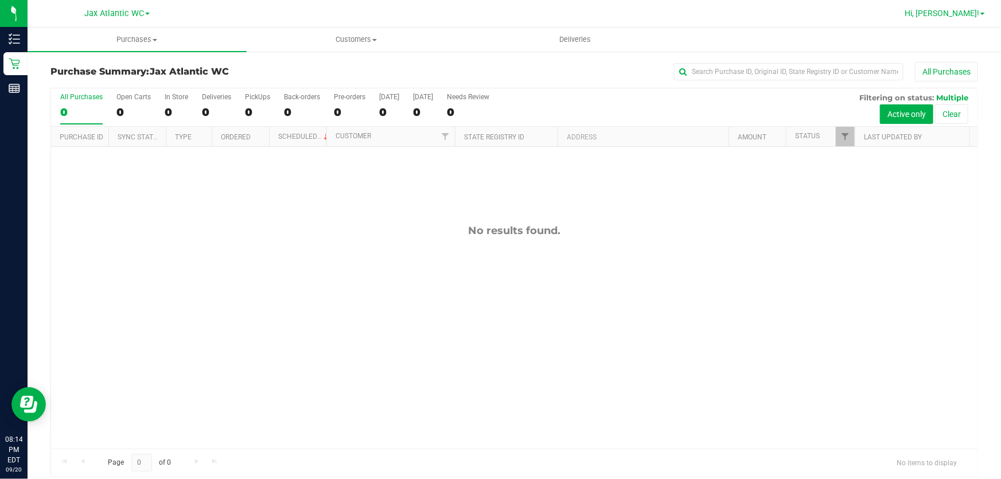
click at [951, 15] on span "Hi, [PERSON_NAME]!" at bounding box center [942, 13] width 75 height 9
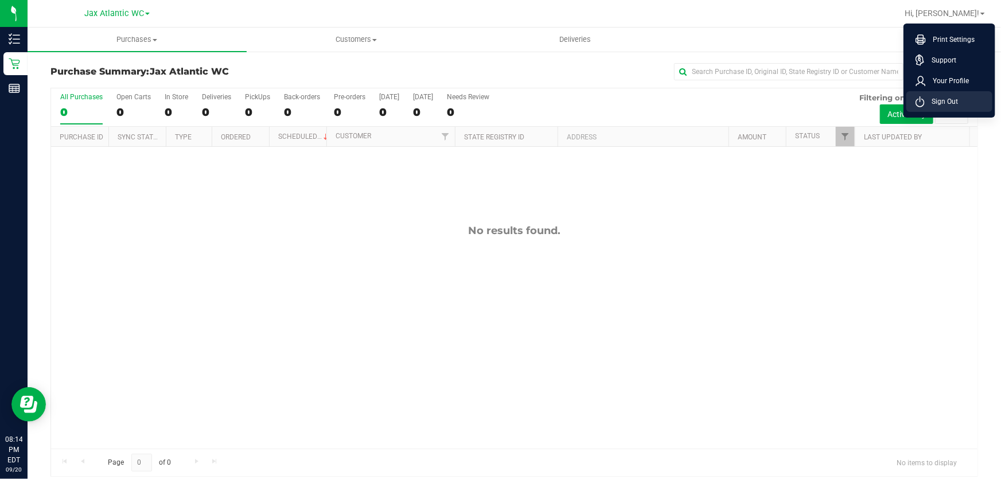
click at [942, 100] on span "Sign Out" at bounding box center [941, 101] width 33 height 11
